Goal: Obtain resource: Download file/media

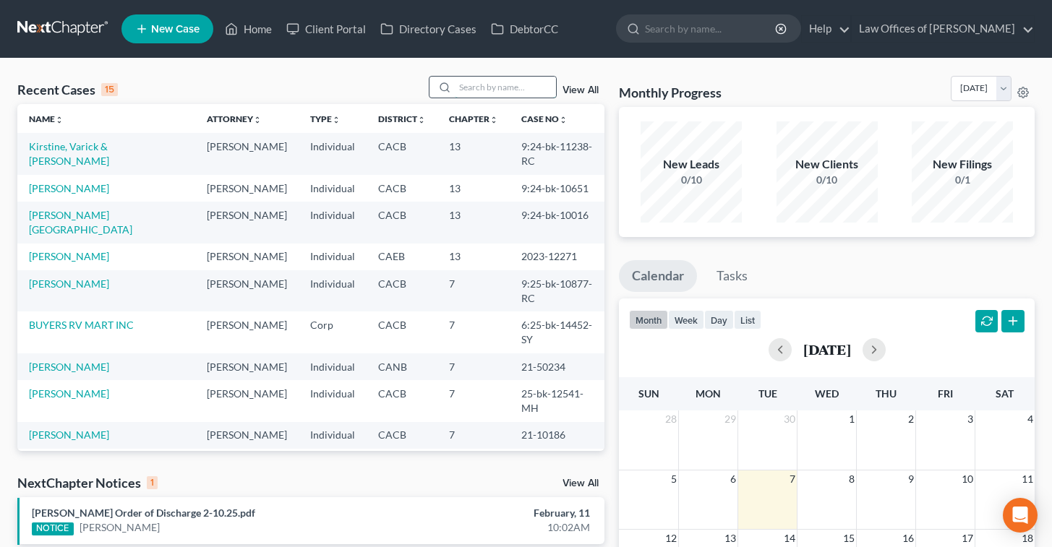
click at [458, 85] on input "search" at bounding box center [505, 87] width 101 height 21
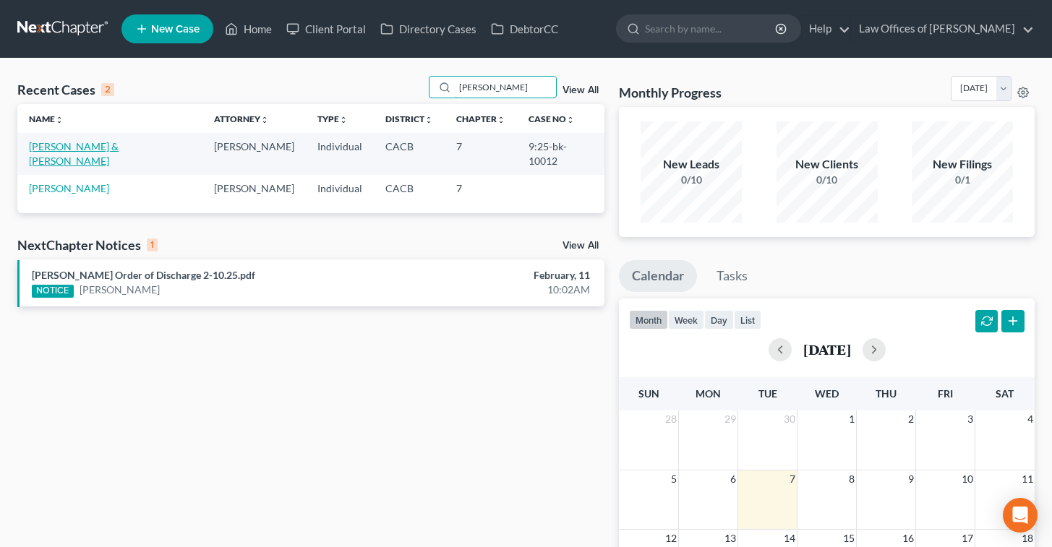
type input "[PERSON_NAME]"
click at [119, 143] on link "[PERSON_NAME] & [PERSON_NAME]" at bounding box center [74, 153] width 90 height 27
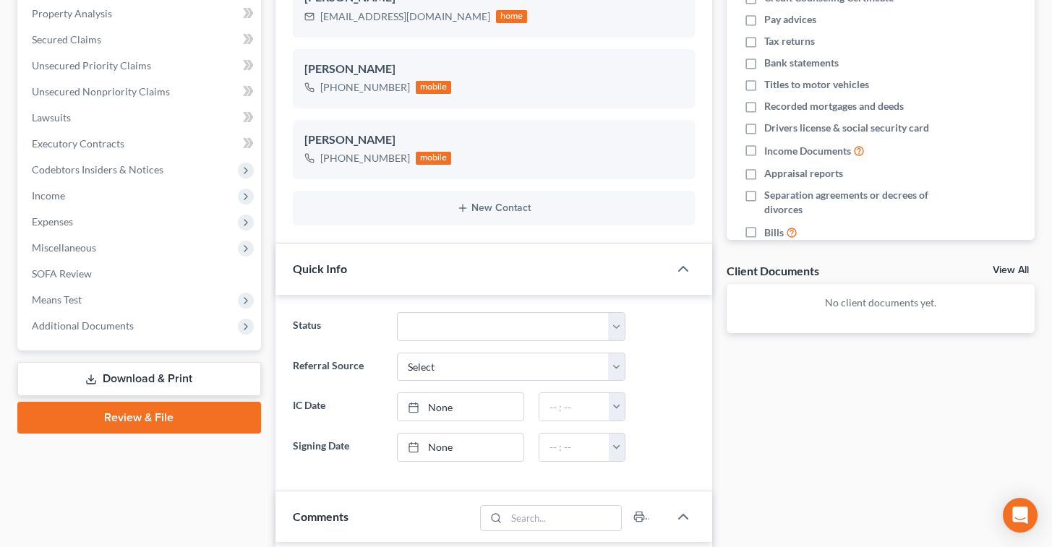
scroll to position [278, 0]
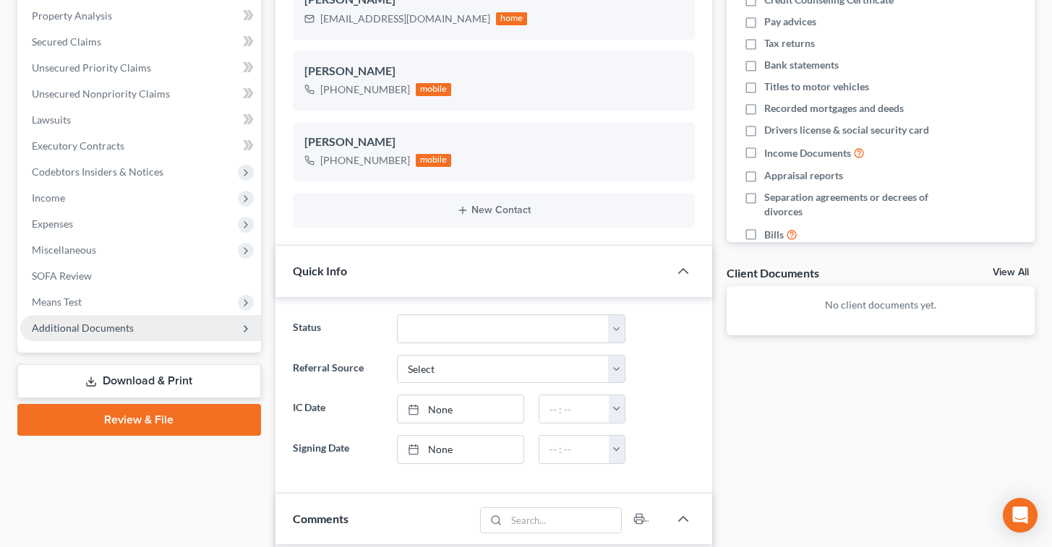
click at [129, 327] on span "Additional Documents" at bounding box center [83, 328] width 102 height 12
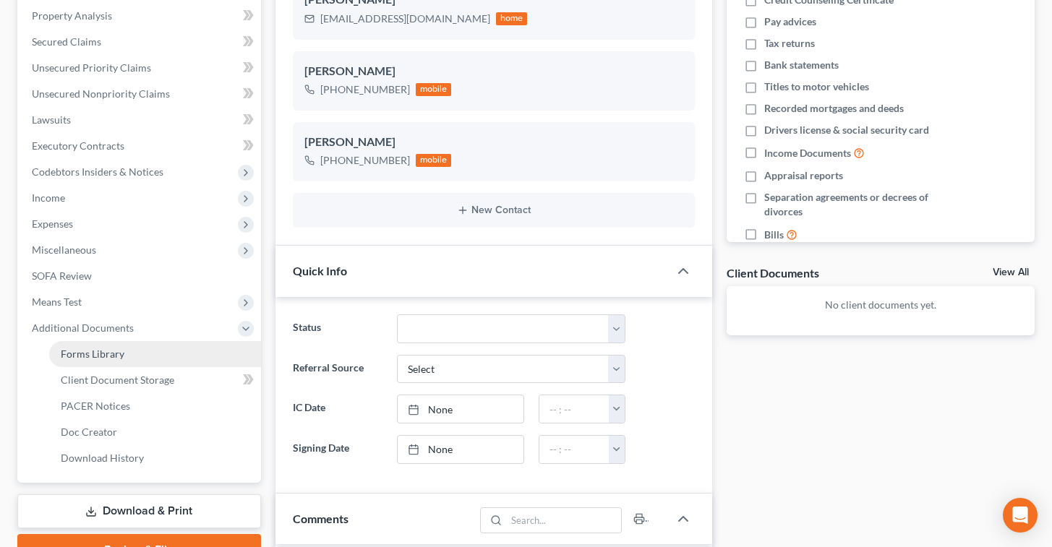
click at [152, 348] on link "Forms Library" at bounding box center [155, 354] width 212 height 26
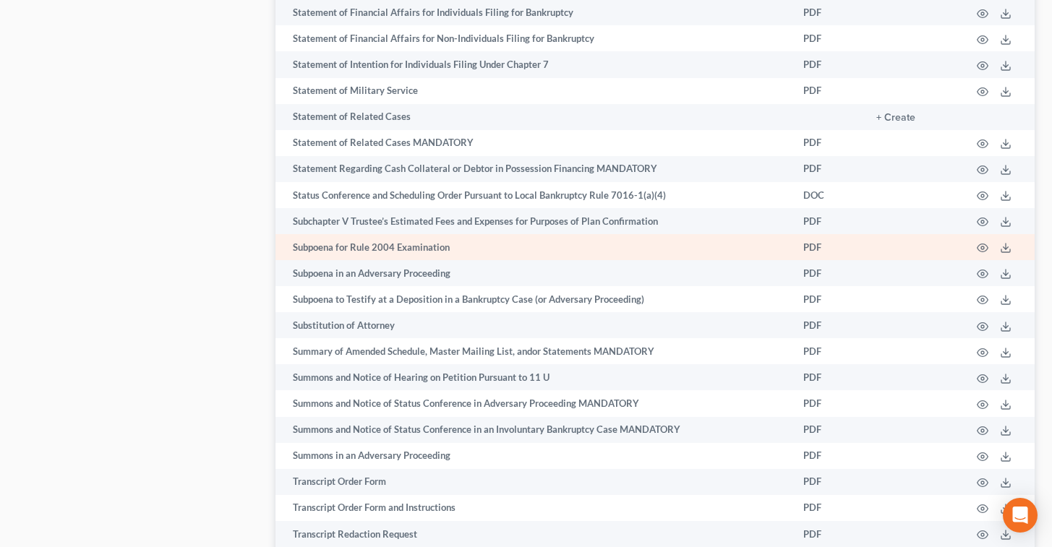
scroll to position [7667, 0]
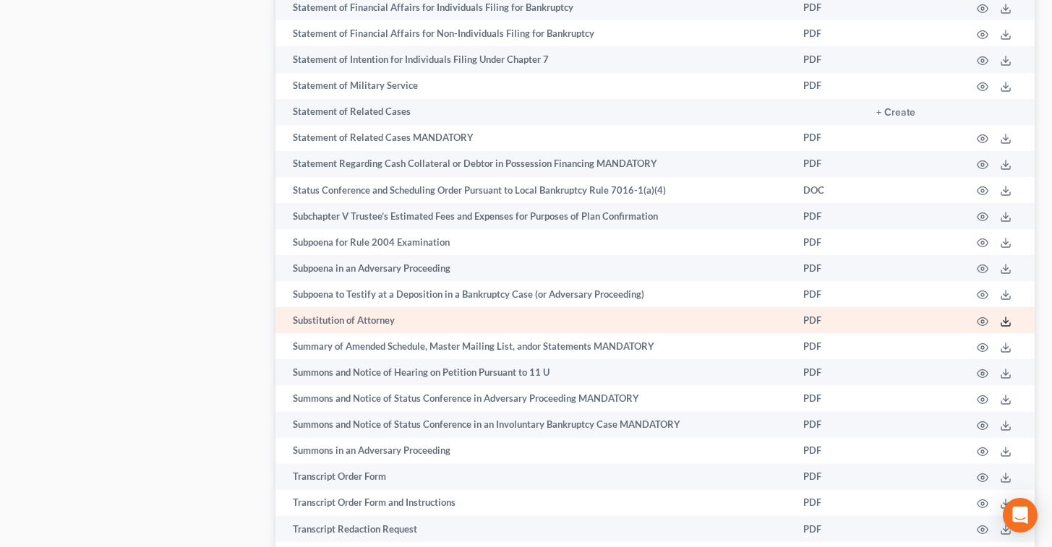
click at [1007, 327] on icon at bounding box center [1006, 322] width 12 height 12
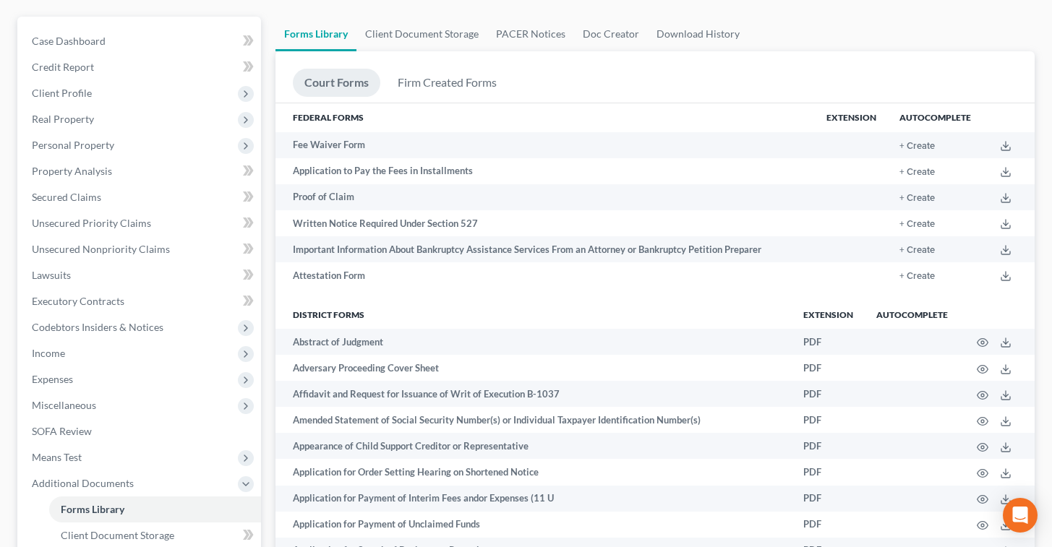
scroll to position [0, 0]
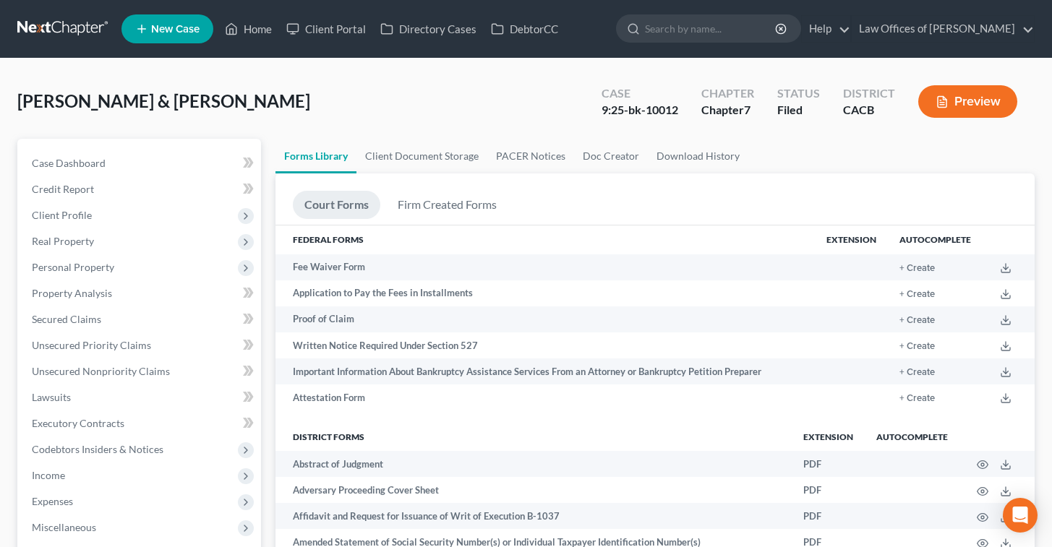
click at [611, 111] on div "9:25-bk-10012" at bounding box center [639, 110] width 77 height 17
drag, startPoint x: 604, startPoint y: 111, endPoint x: 685, endPoint y: 113, distance: 81.0
click at [685, 113] on div "Case 9:25-bk-10012" at bounding box center [640, 103] width 100 height 43
copy div "9:25-bk-10012"
